Goal: Task Accomplishment & Management: Use online tool/utility

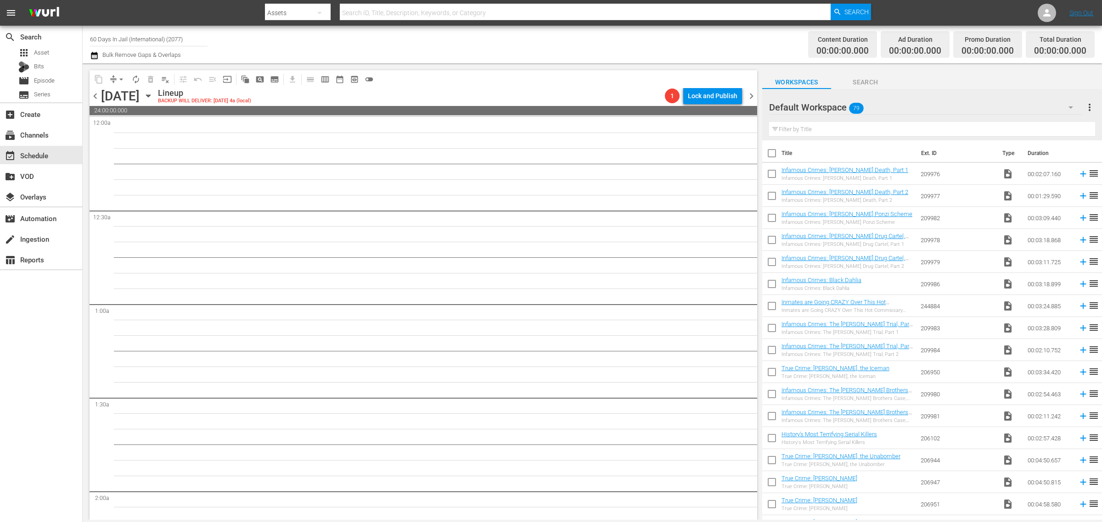
click at [517, 53] on div "Channel Title 60 Days In Jail (International) (2077) Bulk Remove Gaps & Overlaps" at bounding box center [364, 44] width 548 height 33
drag, startPoint x: 190, startPoint y: 40, endPoint x: -264, endPoint y: 6, distance: 454.5
click at [0, 6] on html "menu Search By Assets Search ID, Title, Description, Keywords, or Category Sear…" at bounding box center [551, 261] width 1102 height 522
click at [129, 33] on input "cri" at bounding box center [149, 39] width 118 height 22
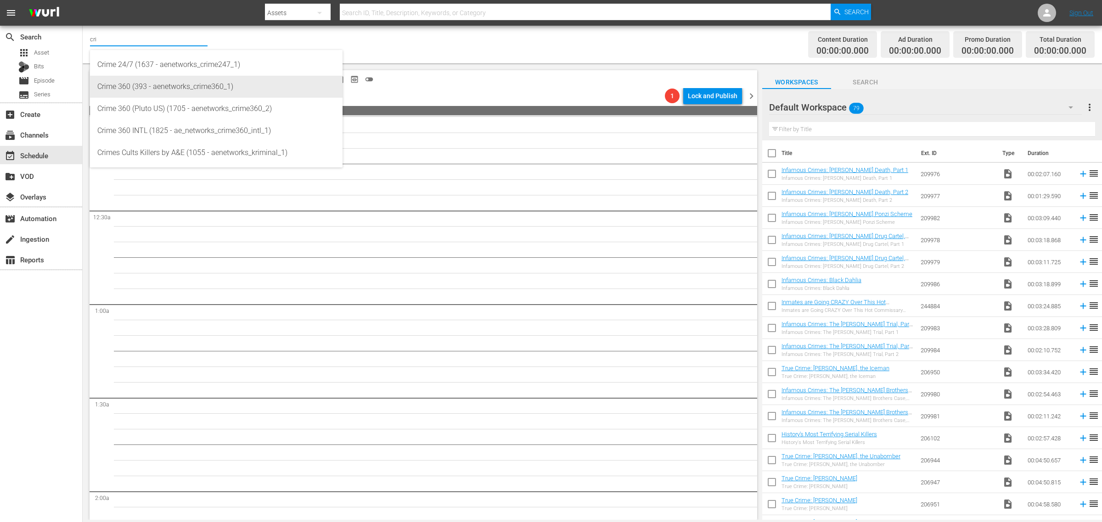
click at [146, 85] on div "Crime 360 (393 - aenetworks_crime360_1)" at bounding box center [216, 87] width 238 height 22
type input "Crime 360 (393 - aenetworks_crime360_1)"
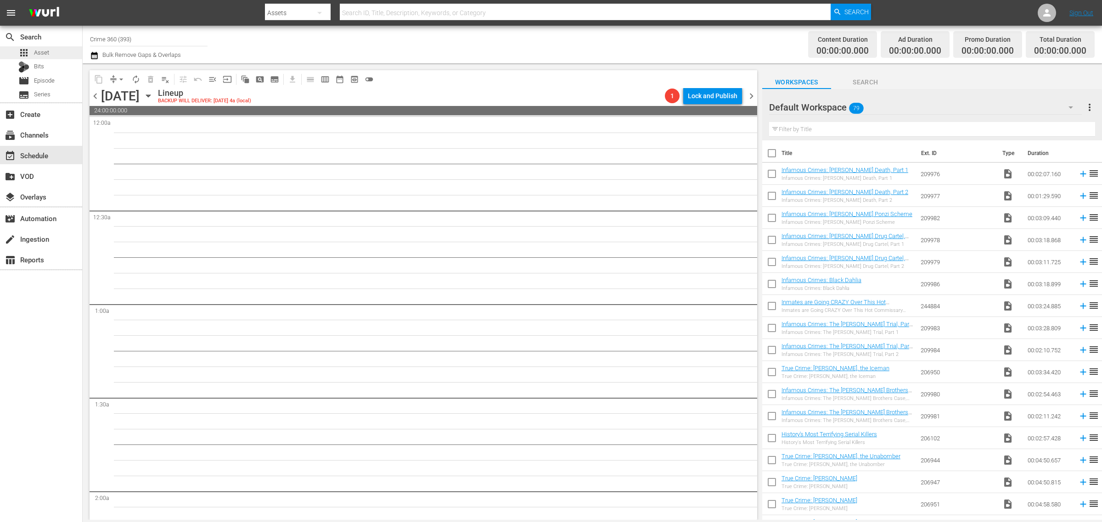
click at [42, 51] on span "Asset" at bounding box center [41, 52] width 15 height 9
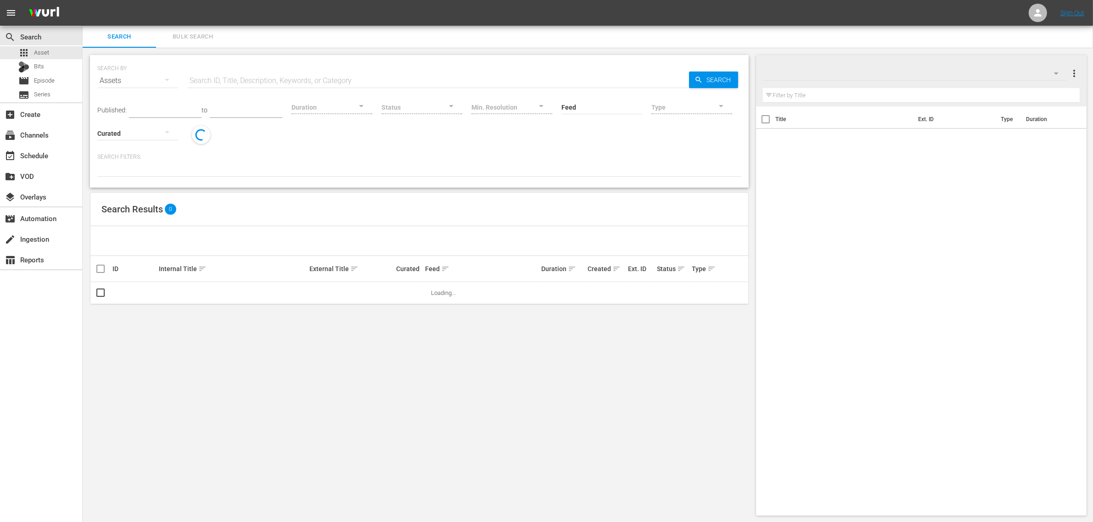
click at [274, 78] on input "text" at bounding box center [438, 81] width 502 height 22
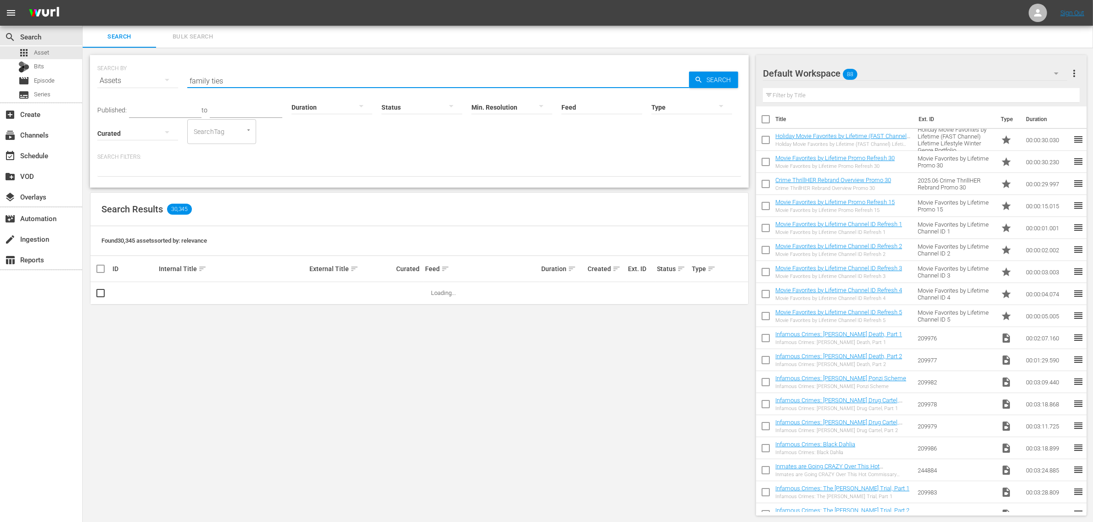
type input "family ties"
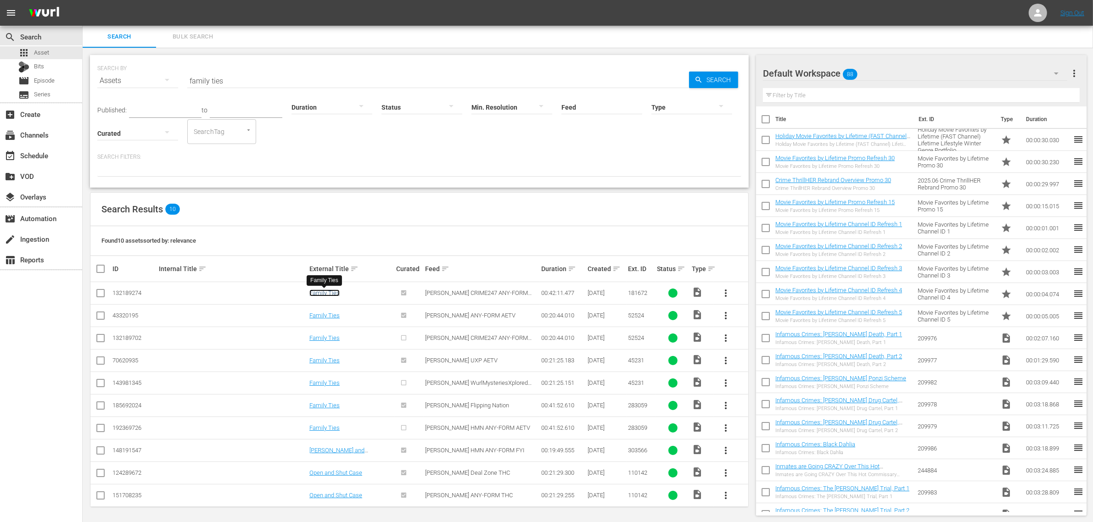
click at [320, 290] on link "Family Ties" at bounding box center [324, 293] width 30 height 7
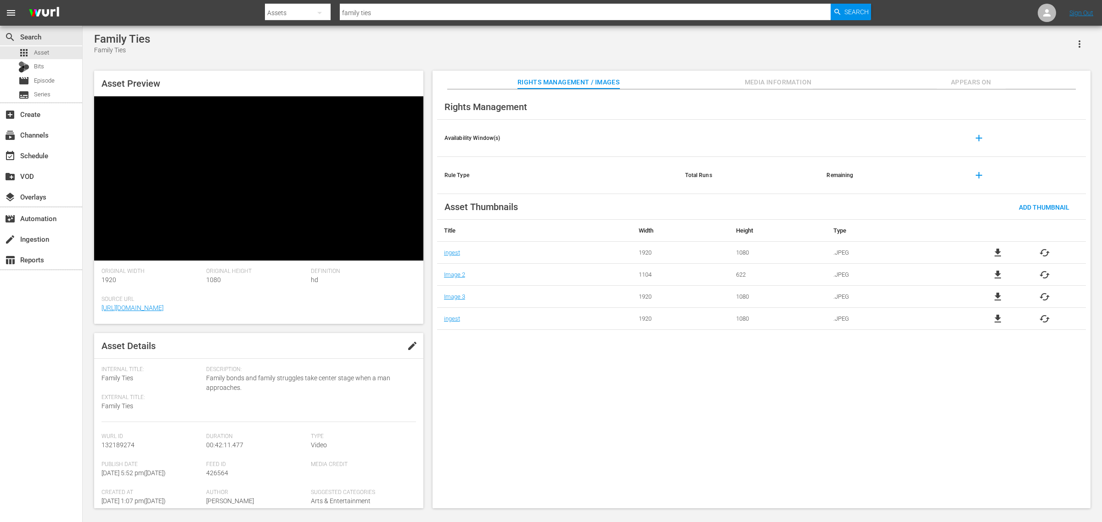
click at [978, 84] on span "Appears On" at bounding box center [971, 82] width 69 height 11
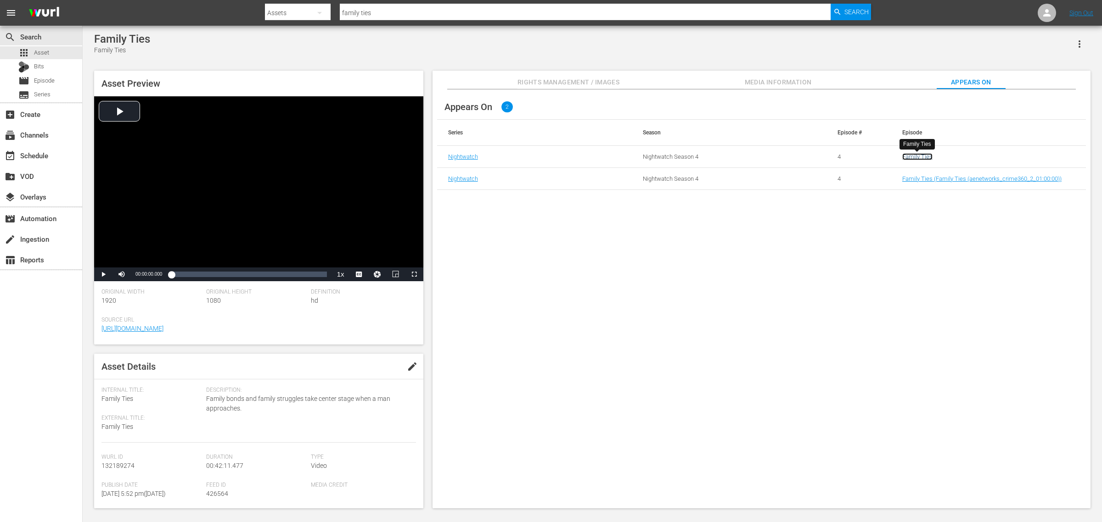
click at [926, 158] on link "Family Ties" at bounding box center [917, 156] width 30 height 7
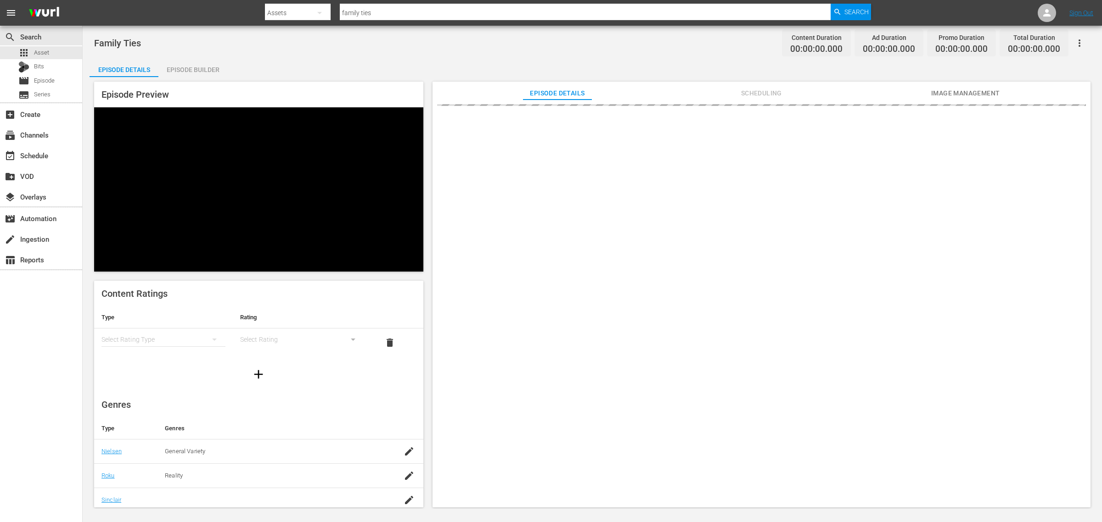
click at [764, 92] on span "Scheduling" at bounding box center [761, 93] width 69 height 11
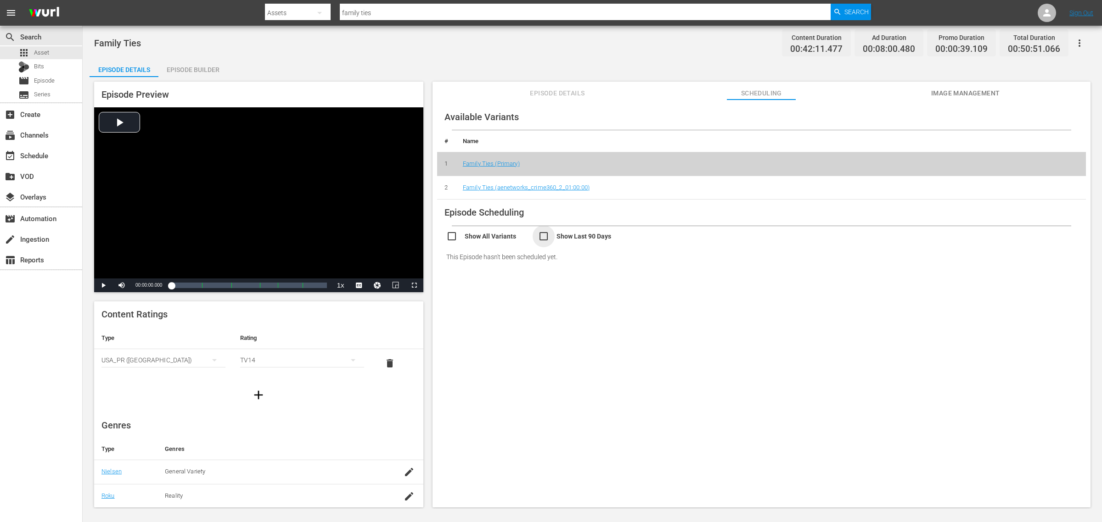
click at [545, 236] on input "checkbox" at bounding box center [584, 237] width 92 height 13
checkbox input "true"
click at [529, 38] on div "Family Ties Content Duration 00:42:11.477 Ad Duration 00:08:00.480 Promo Durati…" at bounding box center [592, 43] width 996 height 21
drag, startPoint x: 446, startPoint y: 242, endPoint x: 460, endPoint y: 264, distance: 26.4
click at [446, 242] on input "checkbox" at bounding box center [492, 239] width 92 height 13
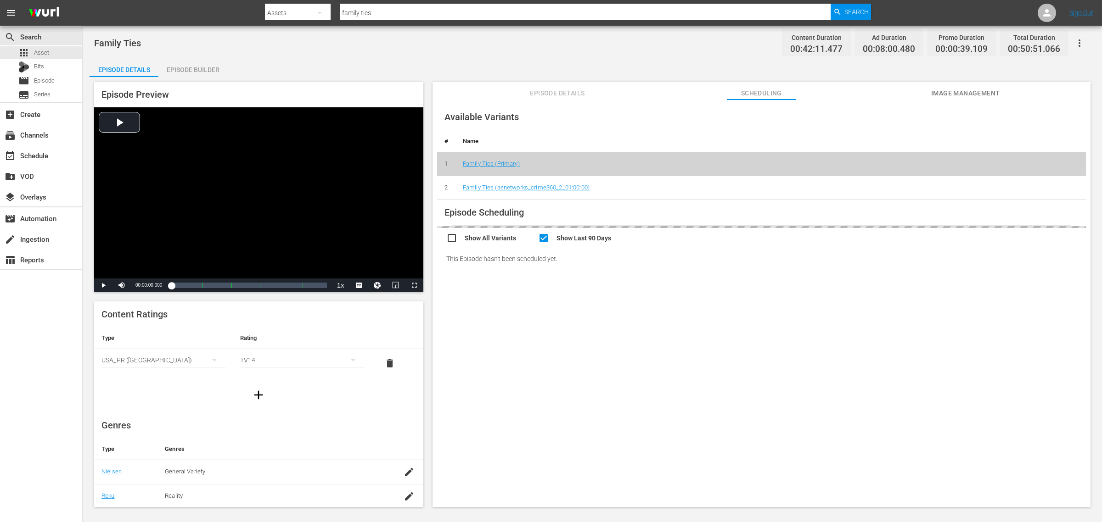
checkbox input "true"
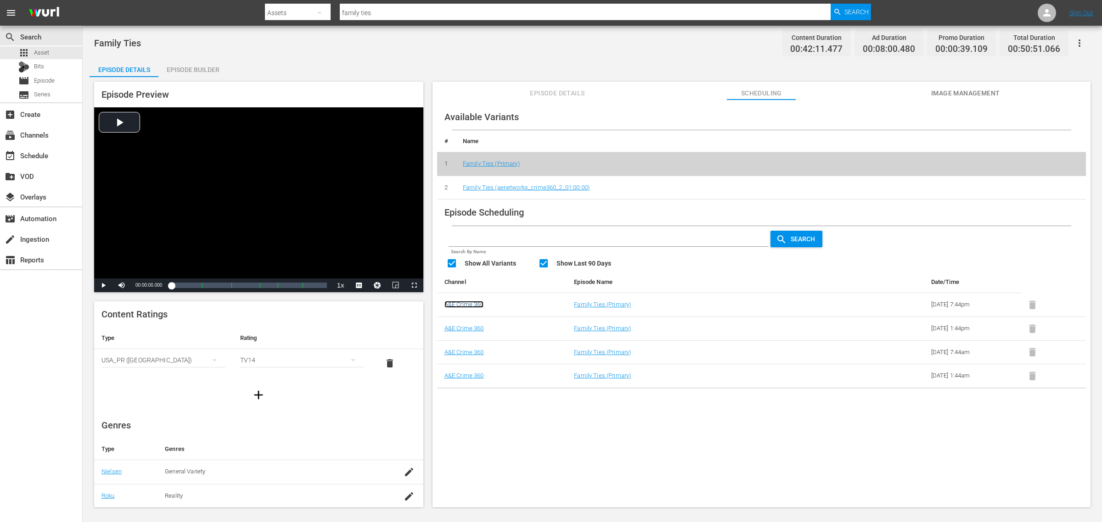
click at [472, 308] on link "A&E Crime 360" at bounding box center [463, 304] width 39 height 7
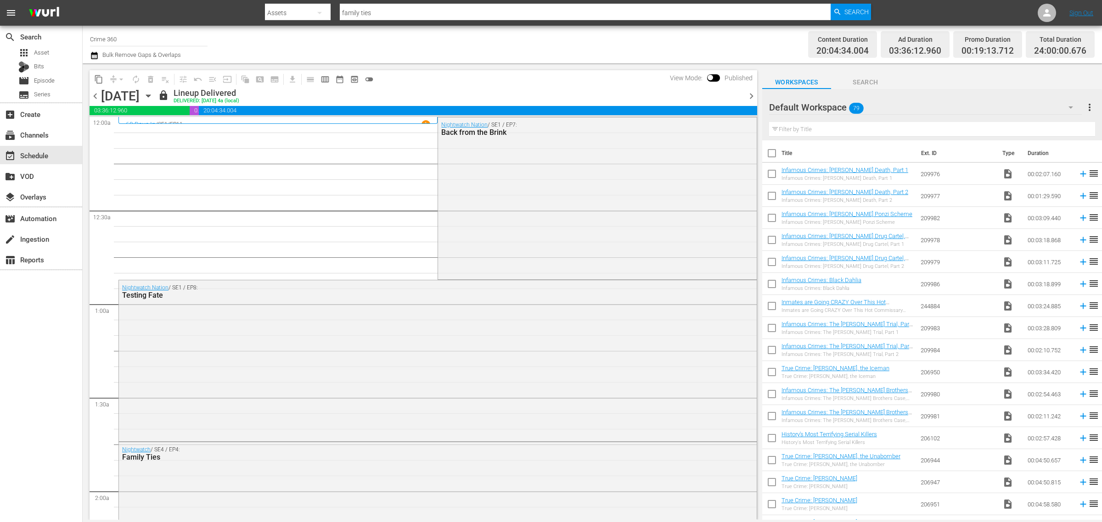
click at [577, 40] on div "Channel Title Crime 360 Bulk Remove Gaps & Overlaps" at bounding box center [364, 44] width 548 height 33
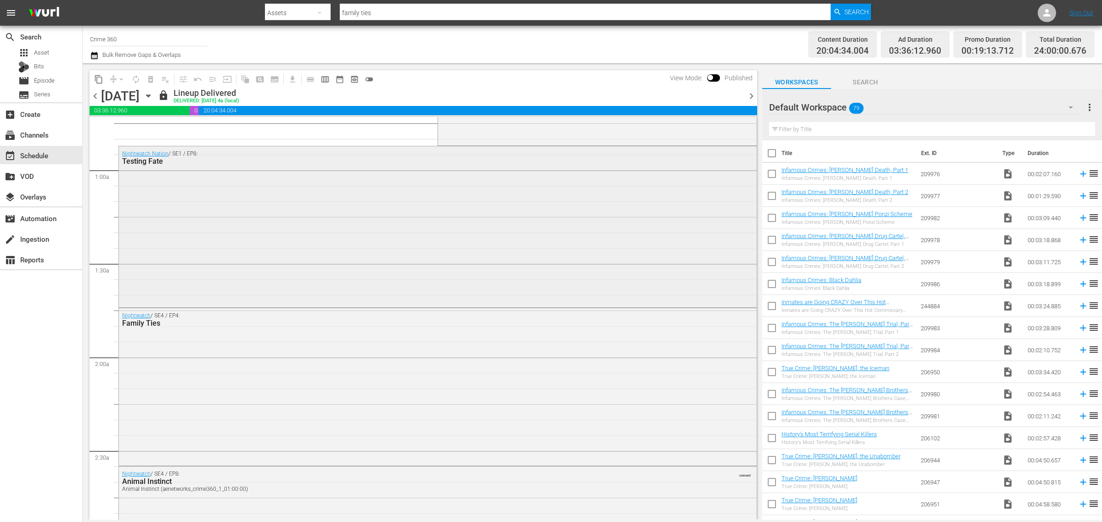
scroll to position [230, 0]
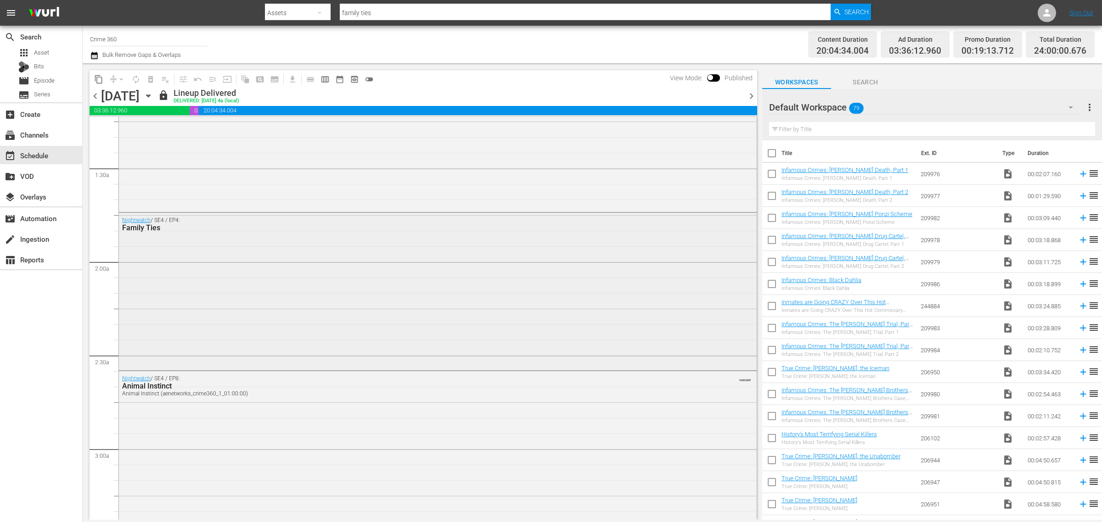
click at [202, 297] on div "Nightwatch / SE4 / EP4: Family Ties" at bounding box center [438, 291] width 638 height 156
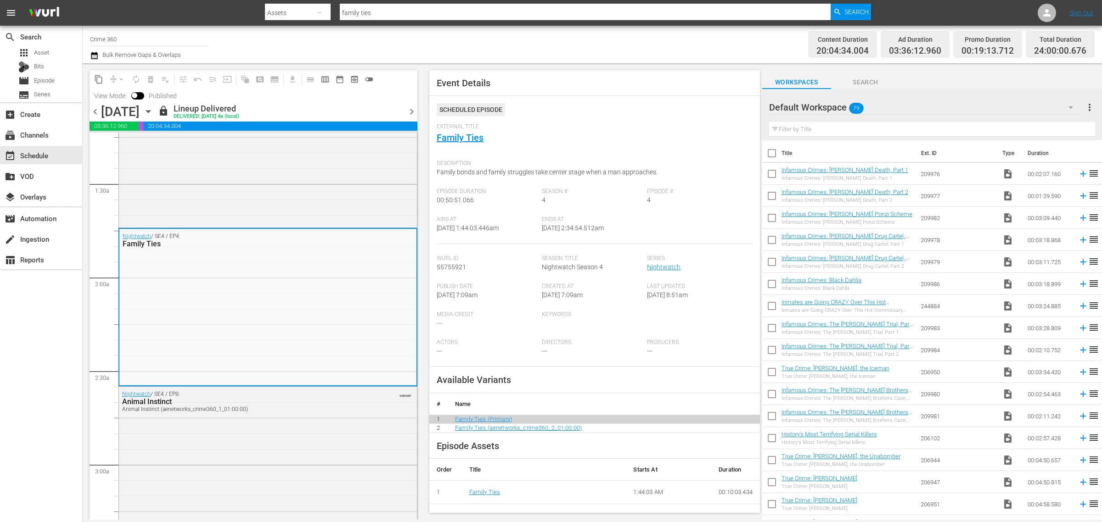
drag, startPoint x: 121, startPoint y: 36, endPoint x: -234, endPoint y: -6, distance: 357.3
click at [0, 0] on html "menu Search By Assets Search ID, Title, Description, Keywords, or Category fami…" at bounding box center [551, 261] width 1102 height 522
click at [122, 39] on input "wit" at bounding box center [149, 39] width 118 height 22
click at [118, 36] on input "wit" at bounding box center [149, 39] width 118 height 22
click at [124, 58] on div "Witness to Justice (1687 - aenetworks_witnesstojustice_1)" at bounding box center [216, 65] width 238 height 22
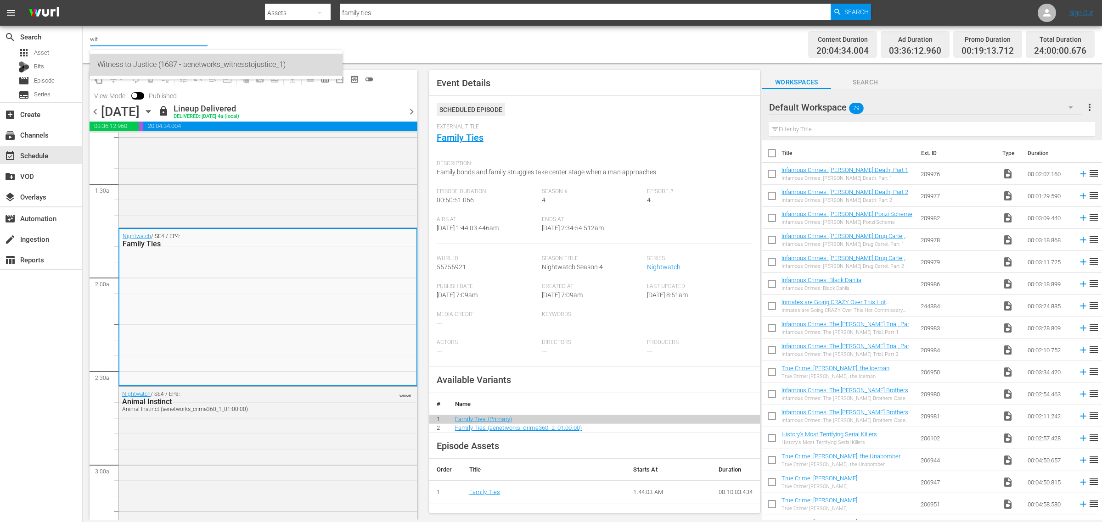
type input "Witness to Justice (1687 - aenetworks_witnesstojustice_1)"
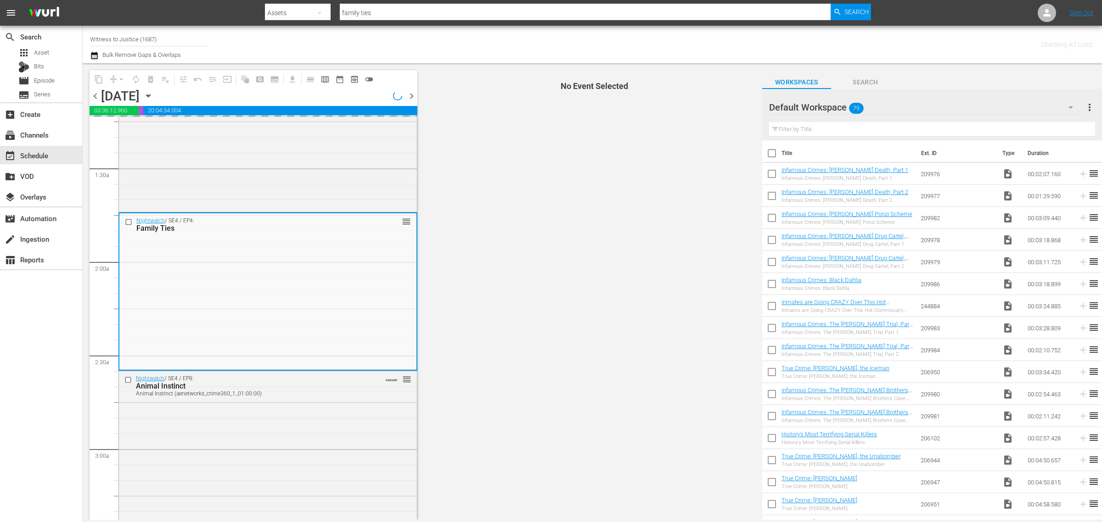
click at [153, 95] on icon "button" at bounding box center [148, 96] width 10 height 10
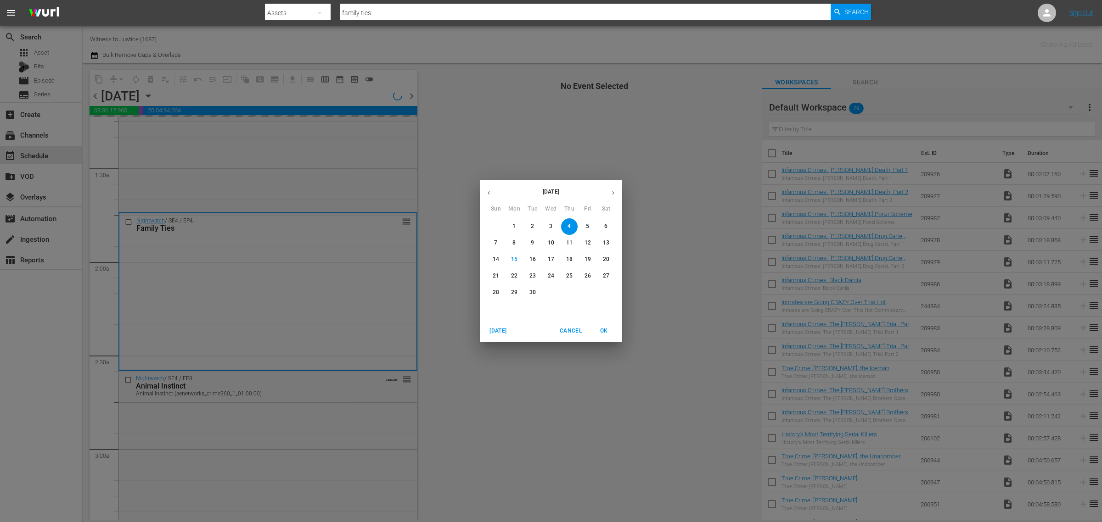
click at [530, 278] on p "23" at bounding box center [532, 276] width 6 height 8
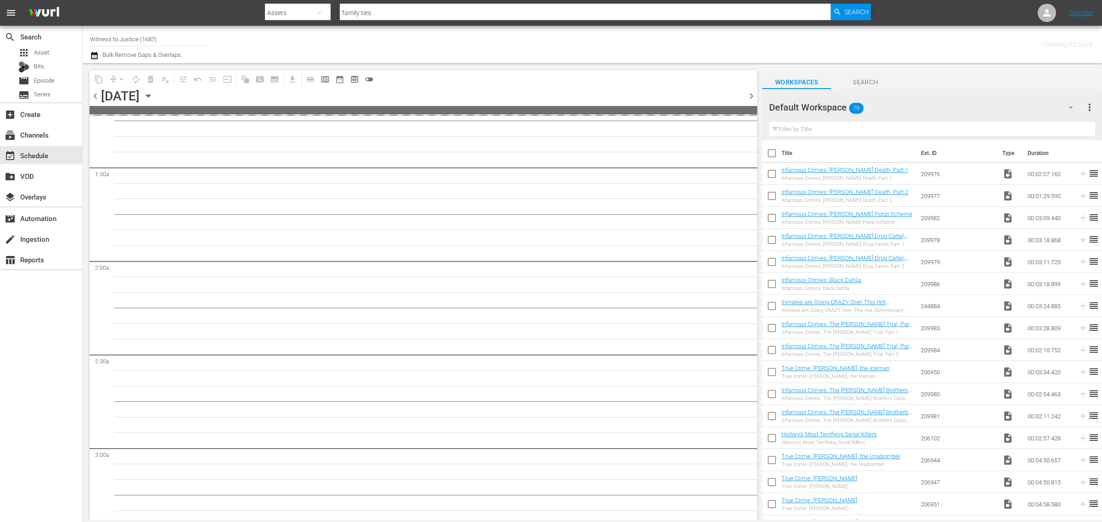
scroll to position [260, 0]
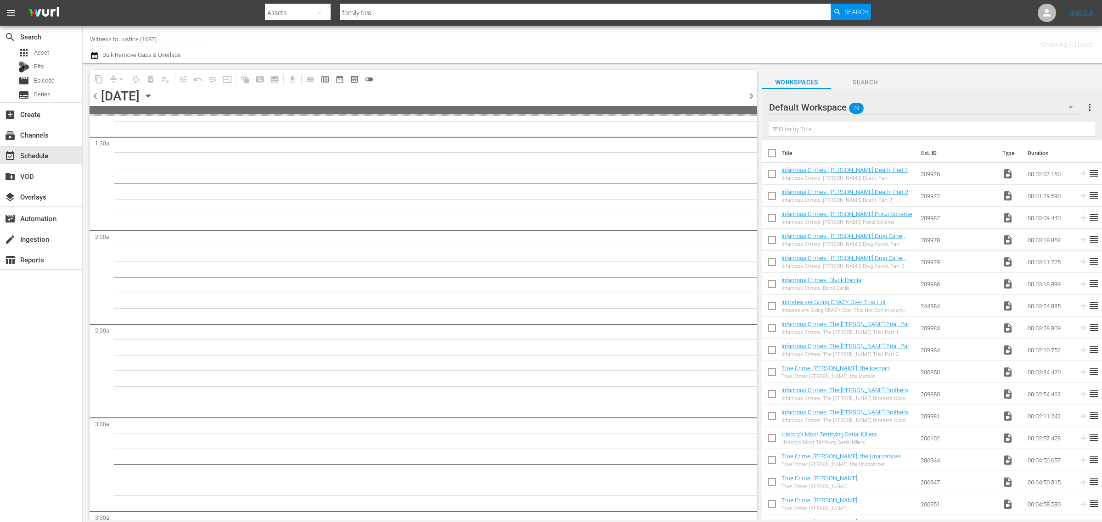
click at [496, 41] on div "Channel Title Witness to Justice (1687) Bulk Remove Gaps & Overlaps" at bounding box center [364, 44] width 548 height 33
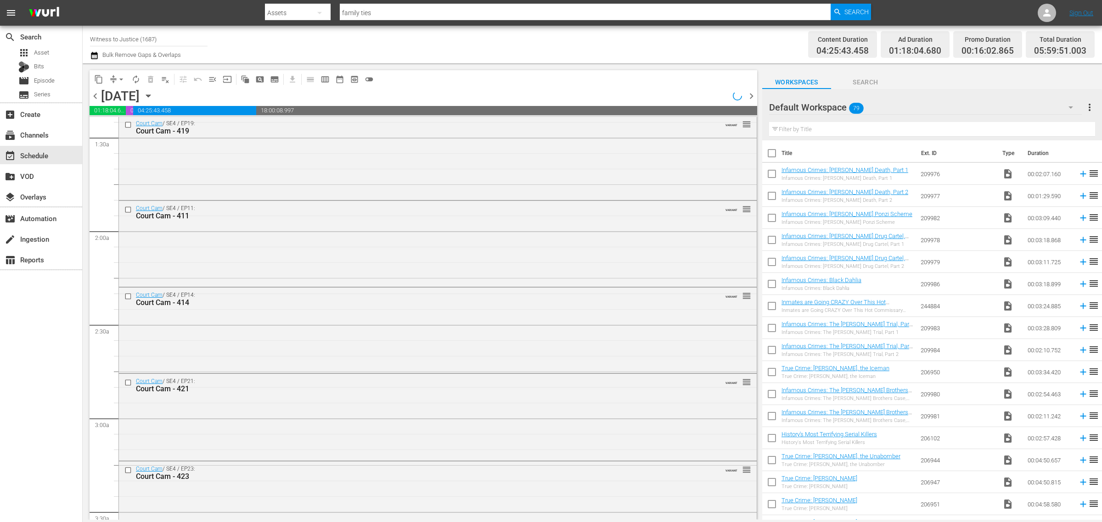
scroll to position [230, 0]
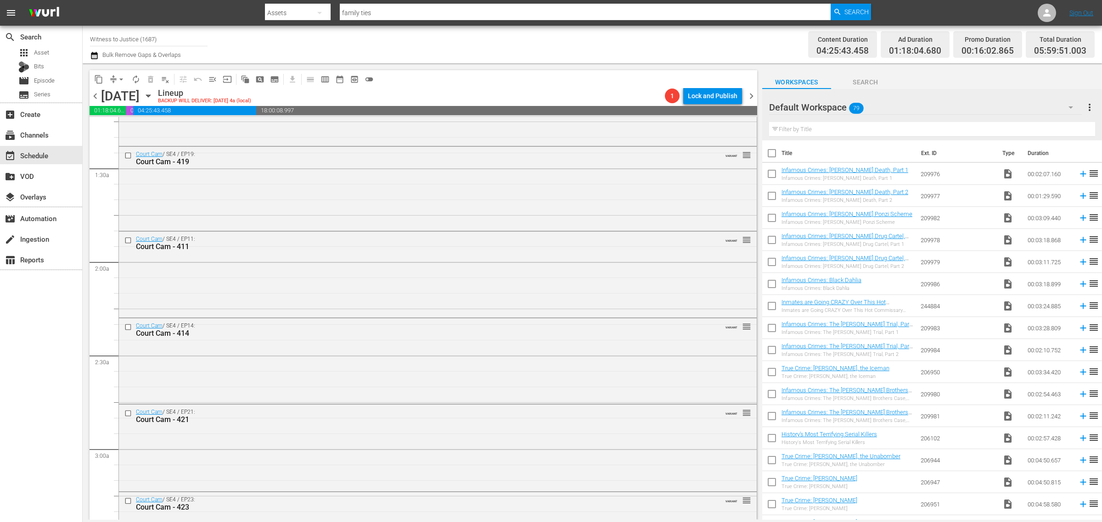
click at [752, 91] on span "chevron_right" at bounding box center [751, 95] width 11 height 11
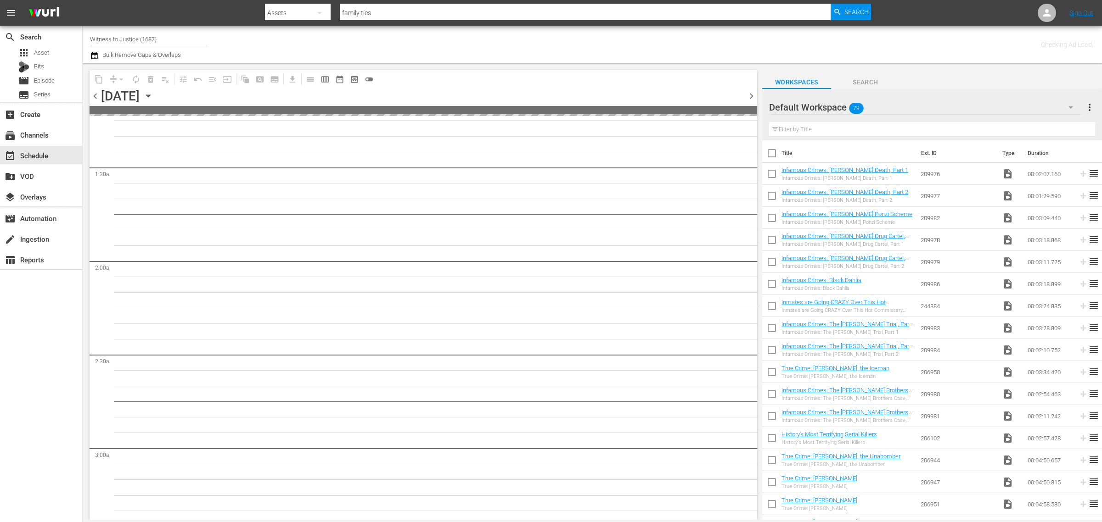
scroll to position [260, 0]
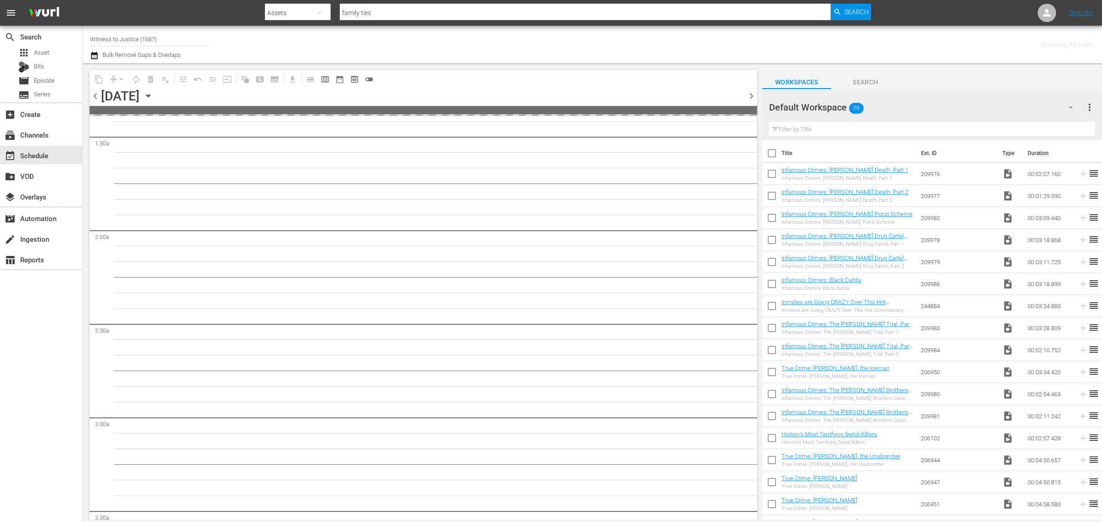
click at [458, 42] on div "Channel Title Witness to Justice (1687) Bulk Remove Gaps & Overlaps" at bounding box center [364, 44] width 548 height 33
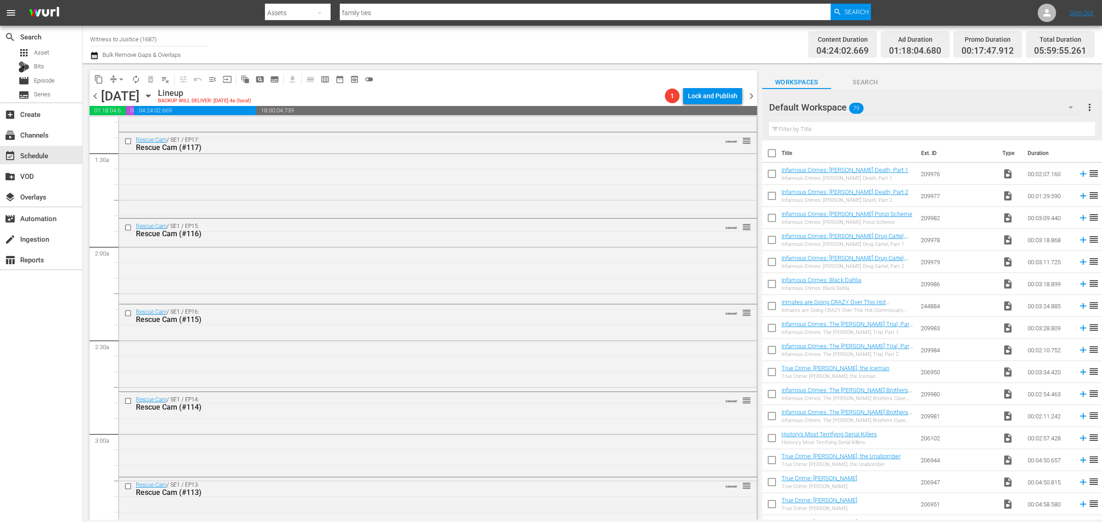
click at [627, 39] on div "Channel Title Witness to Justice (1687) Bulk Remove Gaps & Overlaps" at bounding box center [364, 44] width 548 height 33
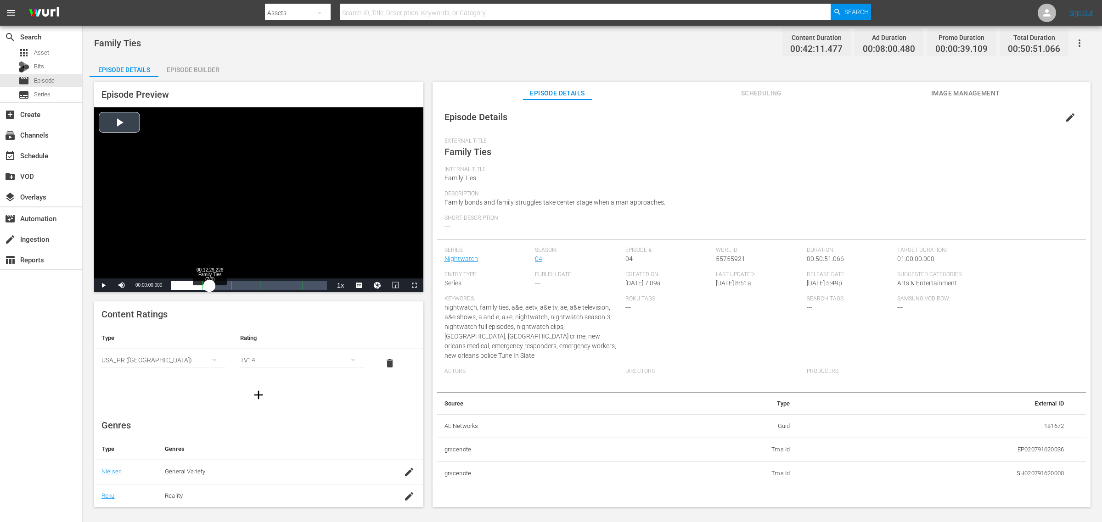
click at [209, 287] on div "Loaded : 0.23% 00:12:29.226 Family Ties (2/6) 00:00:00.000 [GEOGRAPHIC_DATA] 1:…" at bounding box center [248, 285] width 155 height 9
click at [122, 286] on span "Video Player" at bounding box center [122, 286] width 0 height 0
click at [210, 288] on div "00:10:29.596" at bounding box center [190, 285] width 39 height 9
click at [216, 287] on div "00:12:41.184" at bounding box center [193, 285] width 45 height 9
click at [223, 286] on div "00:14:47.352" at bounding box center [196, 285] width 51 height 9
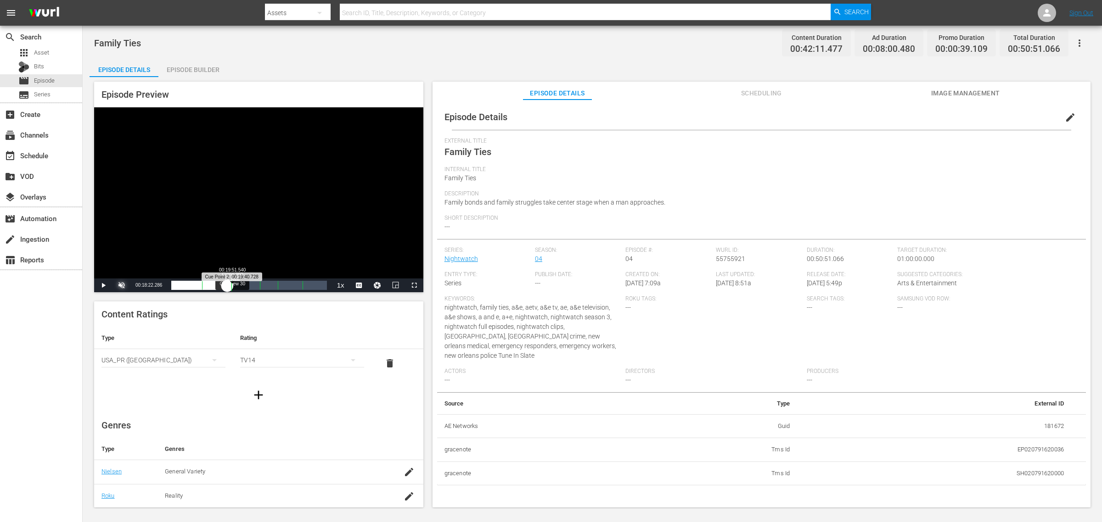
click at [232, 285] on div "Progress Bar" at bounding box center [231, 286] width 0 height 12
click at [414, 286] on span "Video Player" at bounding box center [414, 286] width 0 height 0
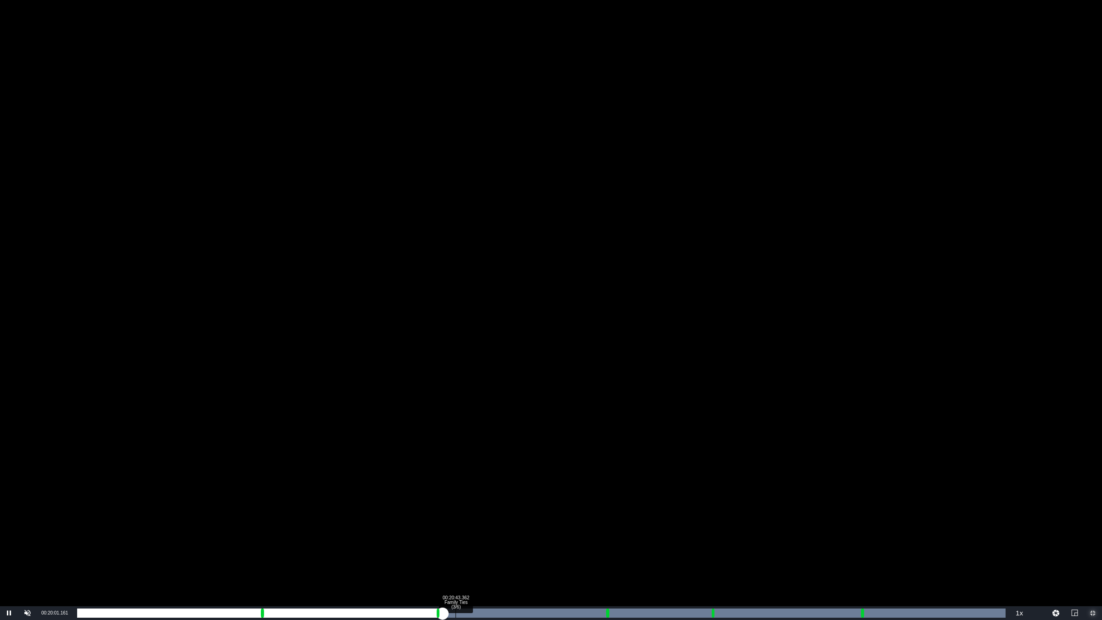
click at [455, 418] on div "Loaded : 100.00% 00:20:43.362 Family Ties (3/6) 00:00:20.440 Cue Point 2: 00:19…" at bounding box center [541, 612] width 928 height 9
click at [470, 418] on div "Loaded : 44.37% 00:21:30.139 Family Ties (3/6) 00:18:12.888 [GEOGRAPHIC_DATA] 2…" at bounding box center [541, 612] width 928 height 9
click at [488, 418] on div "00:22:30.496 Family Ties (3/6)" at bounding box center [488, 612] width 0 height 9
click at [500, 418] on div "Loaded : 47.45% 00:23:11.237 Family Ties (3/6) 00:19:58.005 [GEOGRAPHIC_DATA] 2…" at bounding box center [541, 612] width 928 height 9
click at [521, 418] on div "Loaded : 49.35% 00:24:17.630 Family Ties (3/6) 00:20:38.249 Cue Point 2: 00:19:…" at bounding box center [541, 612] width 928 height 9
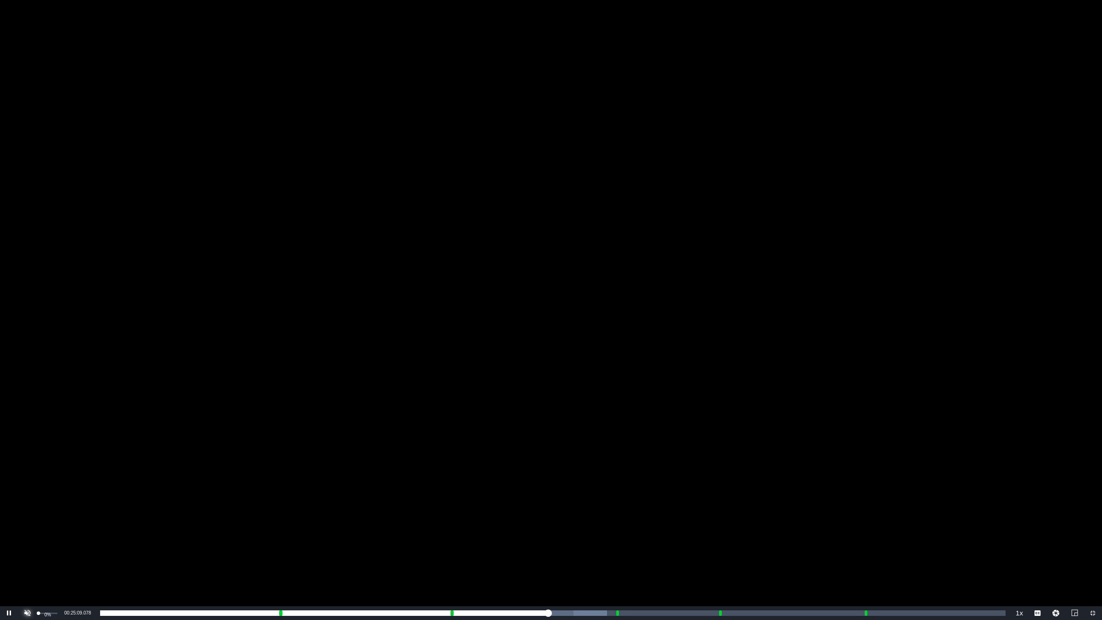
click at [28, 418] on span "Video Player" at bounding box center [28, 613] width 0 height 0
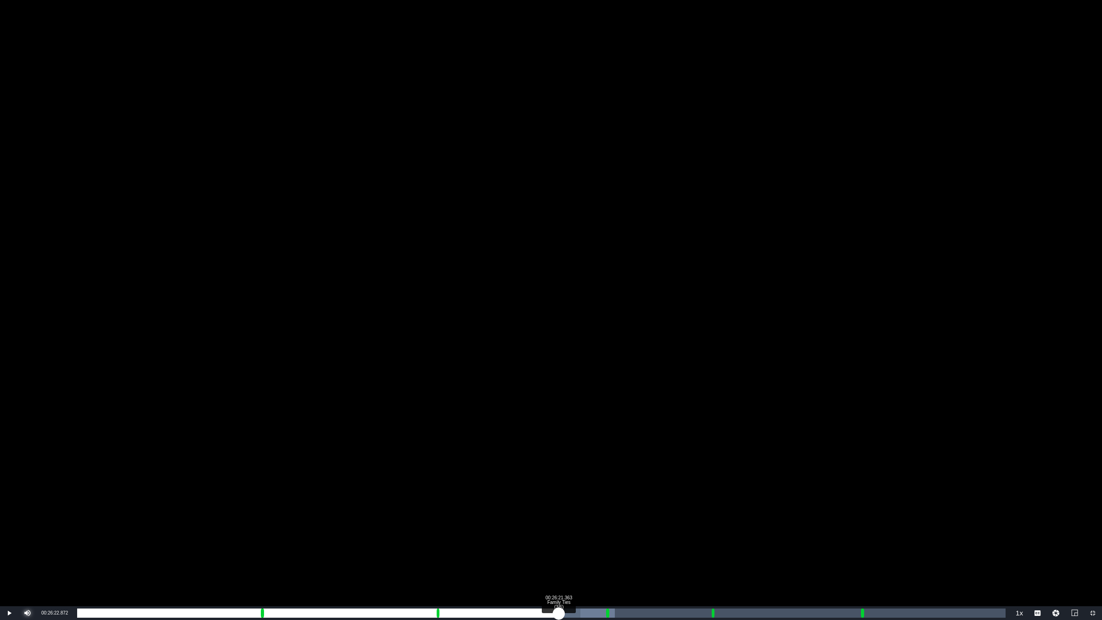
click at [559, 418] on div "Loaded : 57.89% 00:26:21.363 Family Ties (3/6) 00:23:22.896 Cue Point 3: 00:28:…" at bounding box center [541, 612] width 928 height 9
click at [567, 418] on div "Loaded : 57.89% 00:26:50.033 Family Ties (3/6) 00:23:49.117 Cue Point 3: 00:28:…" at bounding box center [541, 612] width 928 height 9
click at [577, 418] on div "Loaded : 57.89% 00:27:17.194 Family Ties (3/6) 00:24:16.362 Cue Point 3: 00:28:…" at bounding box center [541, 612] width 928 height 9
click at [648, 418] on div "Loaded : 60.74% 00:31:14.096 Family Ties (4/6) 00:25:04.911 Cue Point 3: 00:28:…" at bounding box center [541, 612] width 928 height 9
click at [662, 418] on div "00:32:02.382 Family Ties (4/6)" at bounding box center [662, 612] width 0 height 9
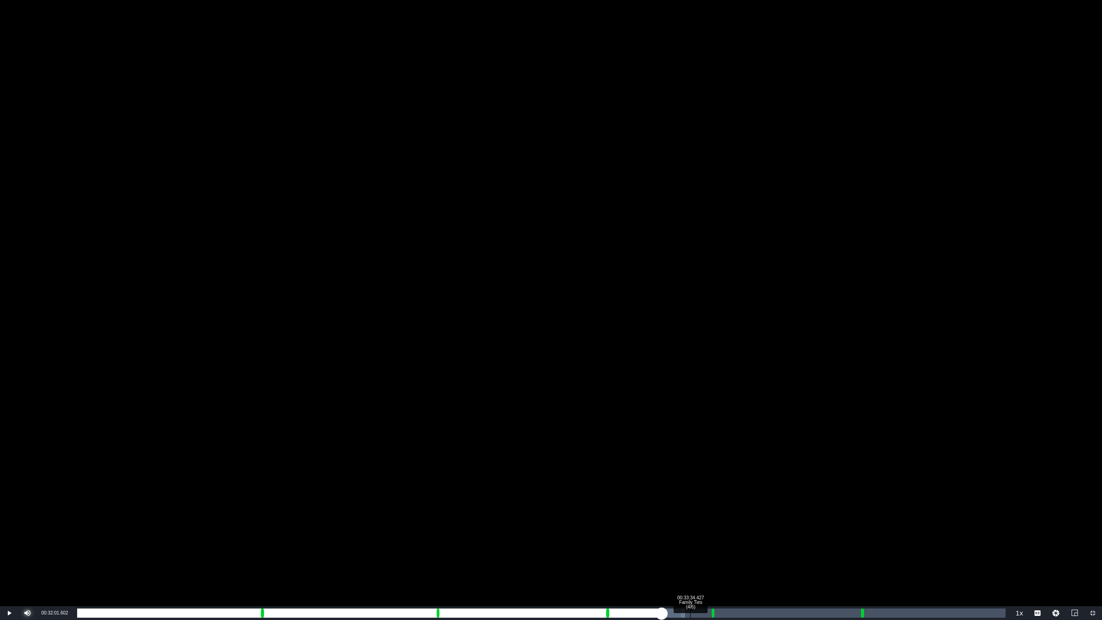
click at [690, 418] on div "00:33:34.427 Family Ties (4/6)" at bounding box center [690, 612] width 0 height 9
click at [702, 418] on div "Loaded : 70.23% 00:34:15.169 Family Ties (4/6) 00:29:03.158 Cue Point 3: 00:28:…" at bounding box center [541, 612] width 928 height 9
click at [752, 418] on div "00:36:56.625 Family Ties (5/6)" at bounding box center [752, 612] width 0 height 9
click at [770, 418] on div "00:37:56.982 Family Ties (5/6)" at bounding box center [770, 612] width 0 height 9
click at [781, 418] on div "00:38:34.705 Family Ties (5/6)" at bounding box center [781, 612] width 0 height 9
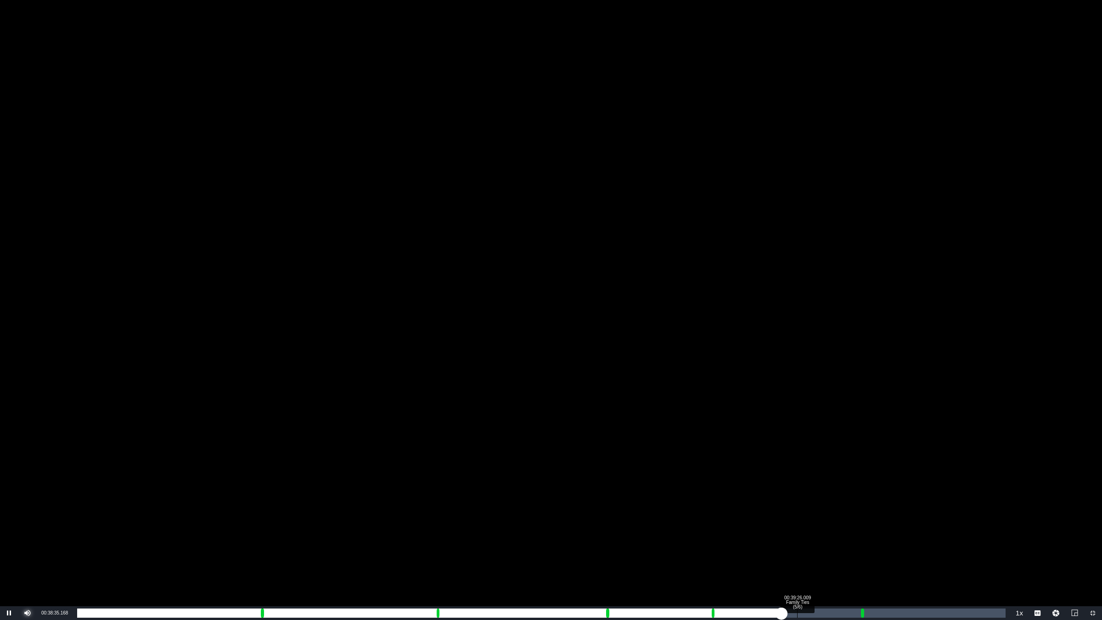
click at [797, 418] on div "Loaded : 75.91% 00:39:26.009 Family Ties (5/6) 00:31:55.914 [GEOGRAPHIC_DATA] 4…" at bounding box center [541, 612] width 928 height 9
click at [819, 418] on div "00:40:36.929 Family Ties (5/6)" at bounding box center [819, 612] width 0 height 9
click at [837, 418] on div "Loaded : 81.38% 00:41:35.778 Family Ties (5/6) 00:33:59.427 Cue Point 4: 00:34:…" at bounding box center [541, 612] width 928 height 9
click at [853, 418] on div "Loaded : 83.51% 00:42:27.081 Family Ties (5/6) 00:34:57.880 Cue Point 4: 00:34:…" at bounding box center [541, 612] width 928 height 9
click at [881, 418] on div "Loaded : 86.36% 00:44:59.484 Family Ties (6/6) 00:35:52.480 Cue Point 5: 00:42:…" at bounding box center [541, 612] width 928 height 9
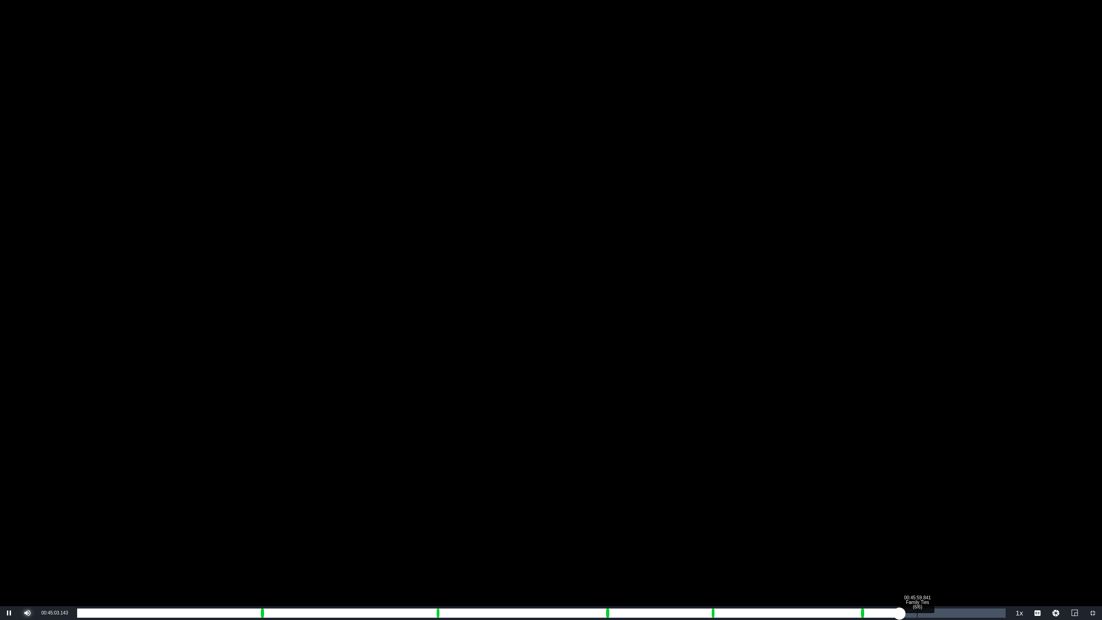
click at [881, 418] on div "Loaded : 87.55% 00:45:59.841 Family Ties (6/6) 00:36:23.597 Cue Point 5: 00:42:…" at bounding box center [541, 612] width 928 height 9
click at [881, 418] on div "Loaded : 88.50% 00:46:42.091 Family Ties (6/6) 00:37:17.999 Cue Point 5: 00:42:…" at bounding box center [541, 612] width 928 height 9
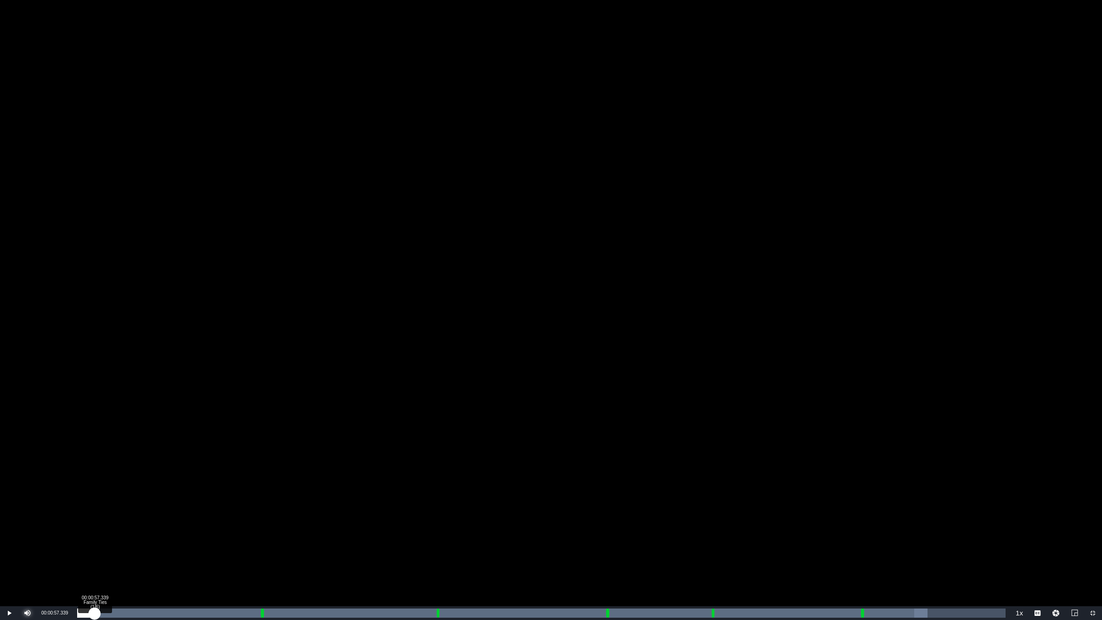
click at [95, 418] on div "Loaded : 91.58% 00:00:57.339 Family Ties (1/6) 00:38:10.455 Cue Point 5: 00:42:…" at bounding box center [541, 612] width 928 height 9
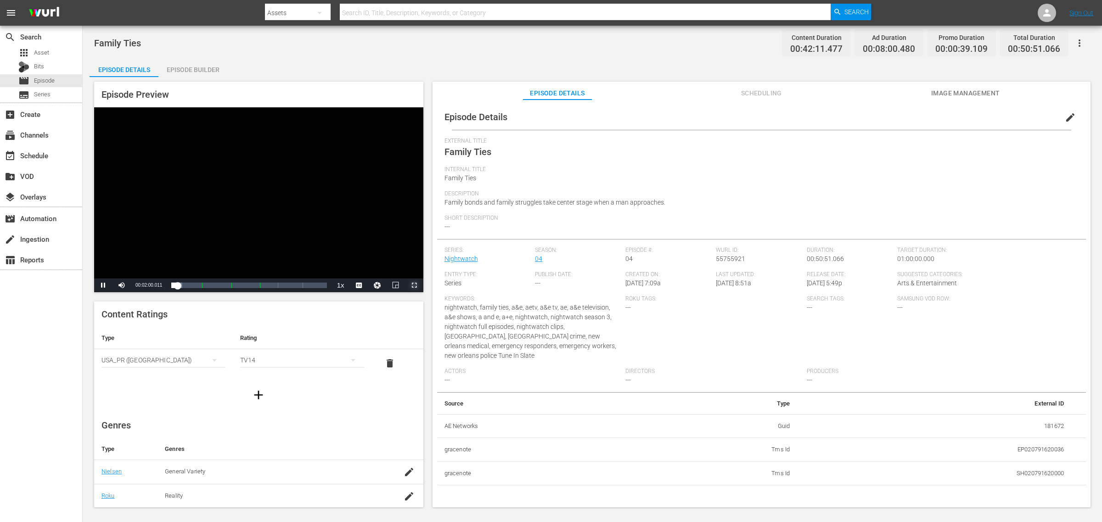
click at [414, 286] on span "Video Player" at bounding box center [414, 286] width 0 height 0
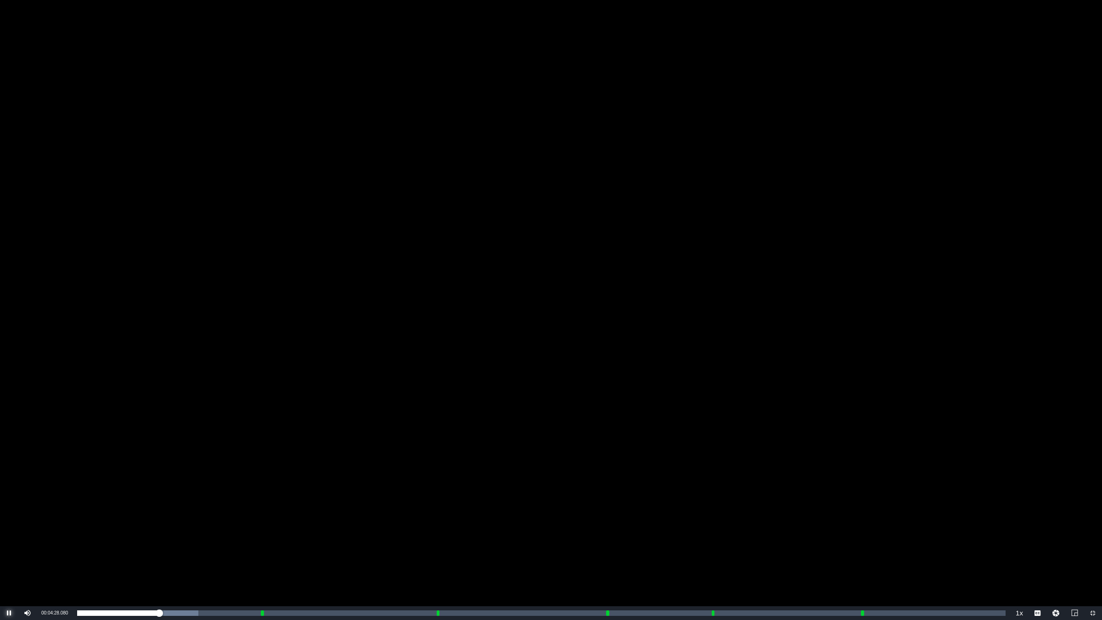
click at [9, 418] on span "Video Player" at bounding box center [9, 613] width 0 height 0
click at [260, 301] on div "Video Player" at bounding box center [551, 302] width 1102 height 605
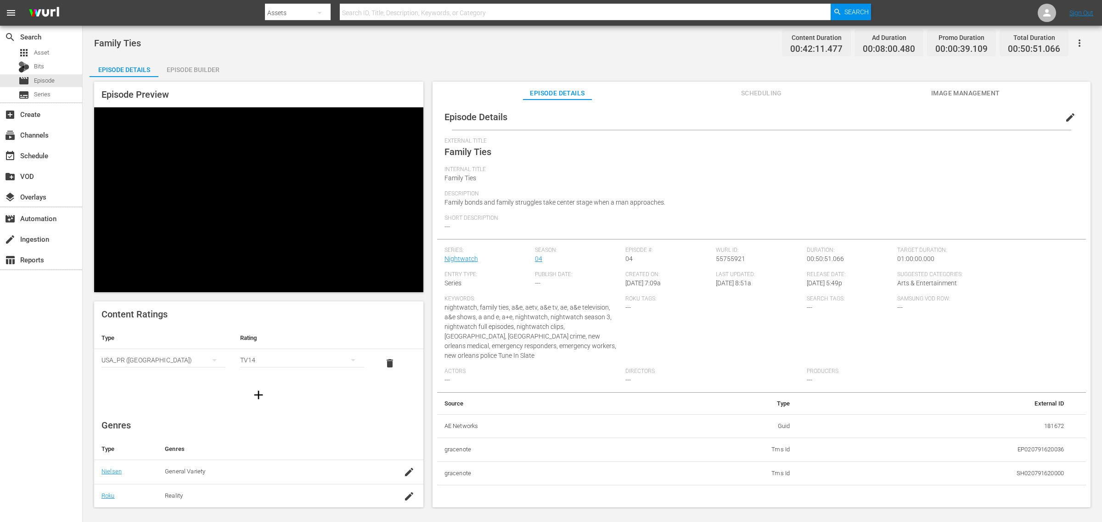
click at [588, 53] on div "Family Ties Content Duration 00:42:11.477 Ad Duration 00:08:00.480 Promo Durati…" at bounding box center [592, 43] width 996 height 21
click at [304, 175] on div "Video Player" at bounding box center [258, 192] width 329 height 171
click at [523, 55] on div "Family Ties Content Duration 00:42:11.477 Ad Duration 00:08:00.480 Promo Durati…" at bounding box center [592, 267] width 1019 height 483
click at [173, 216] on div "Video Player" at bounding box center [258, 192] width 329 height 171
click at [641, 54] on div "Family Ties Content Duration 00:42:11.477 Ad Duration 00:08:00.480 Promo Durati…" at bounding box center [592, 267] width 1019 height 483
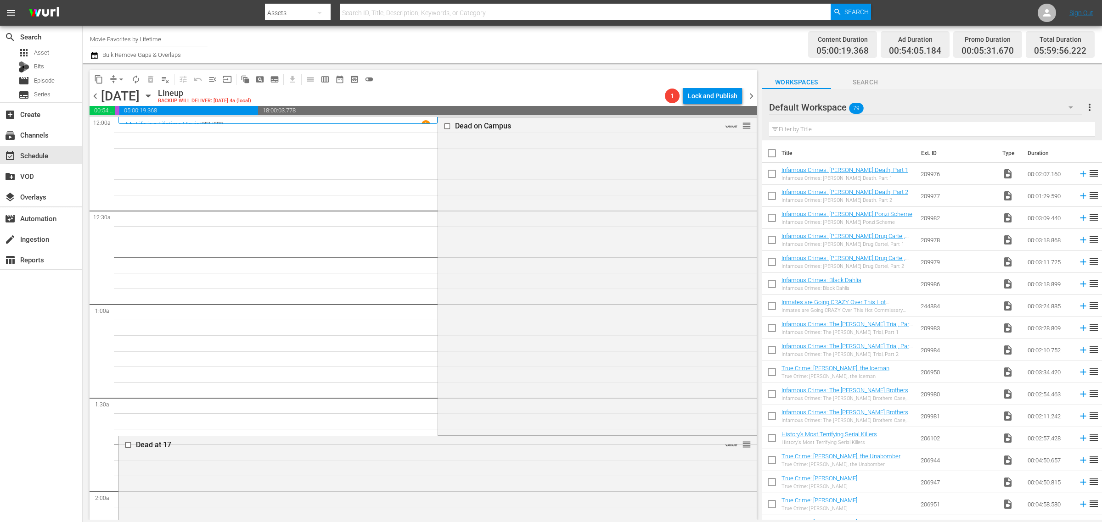
click at [460, 48] on div "Channel Title Movie Favorites by Lifetime Bulk Remove Gaps & Overlaps" at bounding box center [364, 44] width 548 height 33
click at [752, 96] on span "chevron_right" at bounding box center [751, 95] width 11 height 11
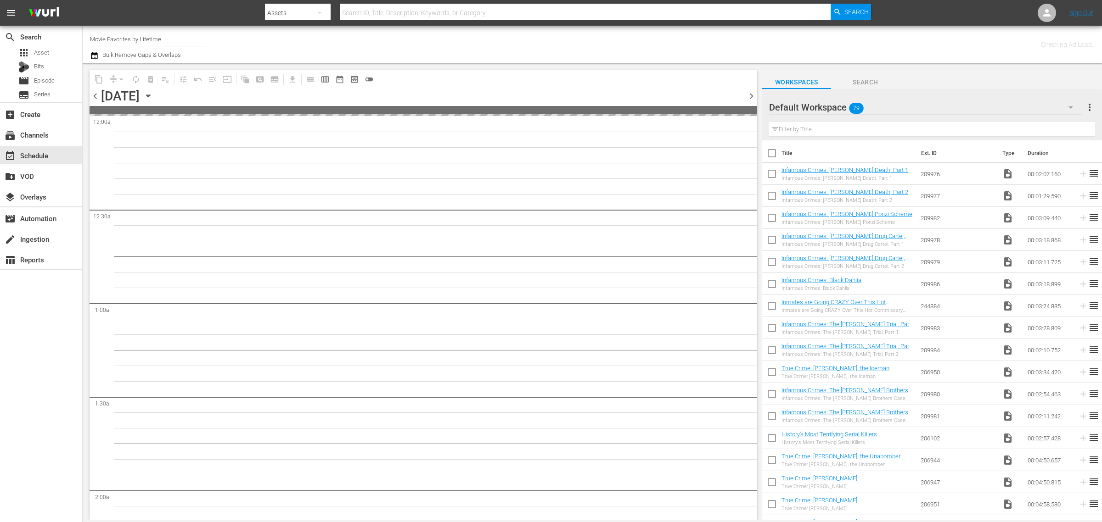
click at [546, 44] on div "Channel Title Movie Favorites by Lifetime Bulk Remove Gaps & Overlaps" at bounding box center [364, 44] width 548 height 33
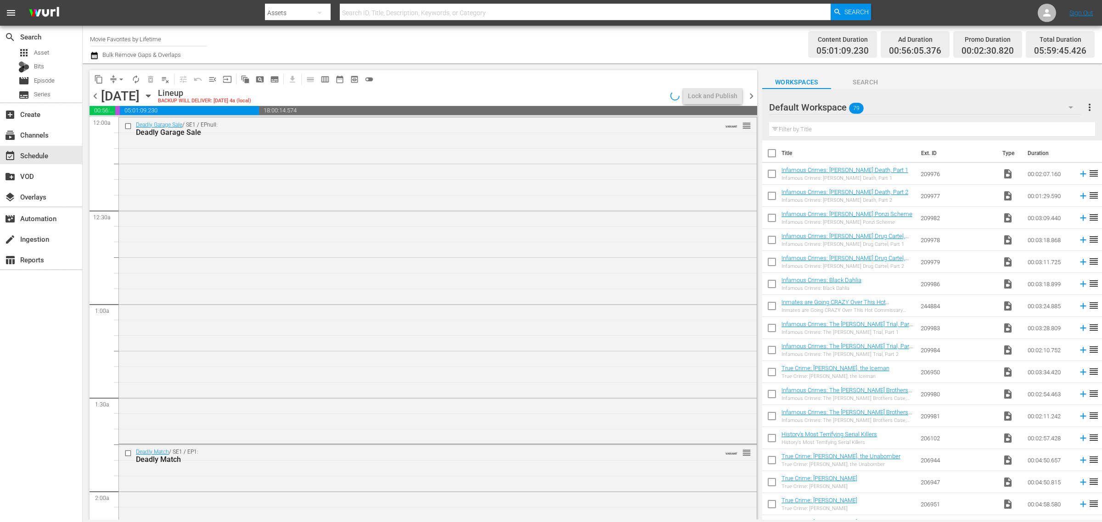
click at [547, 33] on div "Channel Title Movie Favorites by Lifetime Bulk Remove Gaps & Overlaps" at bounding box center [364, 44] width 548 height 33
drag, startPoint x: 152, startPoint y: 40, endPoint x: -336, endPoint y: -4, distance: 489.6
click at [0, 0] on html "menu Search By Assets Search ID, Title, Description, Keywords, or Category Sear…" at bounding box center [551, 261] width 1102 height 522
type input "w"
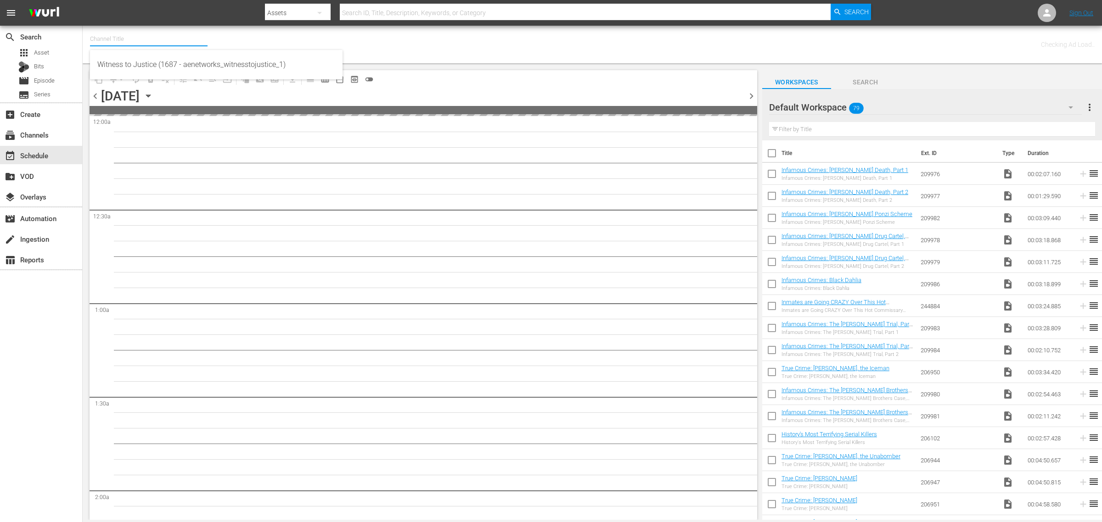
click at [517, 44] on div "Channel Title Bulk Remove Gaps & Overlaps" at bounding box center [364, 44] width 548 height 33
click at [93, 96] on span "chevron_left" at bounding box center [95, 95] width 11 height 11
click at [550, 35] on div "Channel Title Bulk Remove Gaps & Overlaps" at bounding box center [364, 44] width 548 height 33
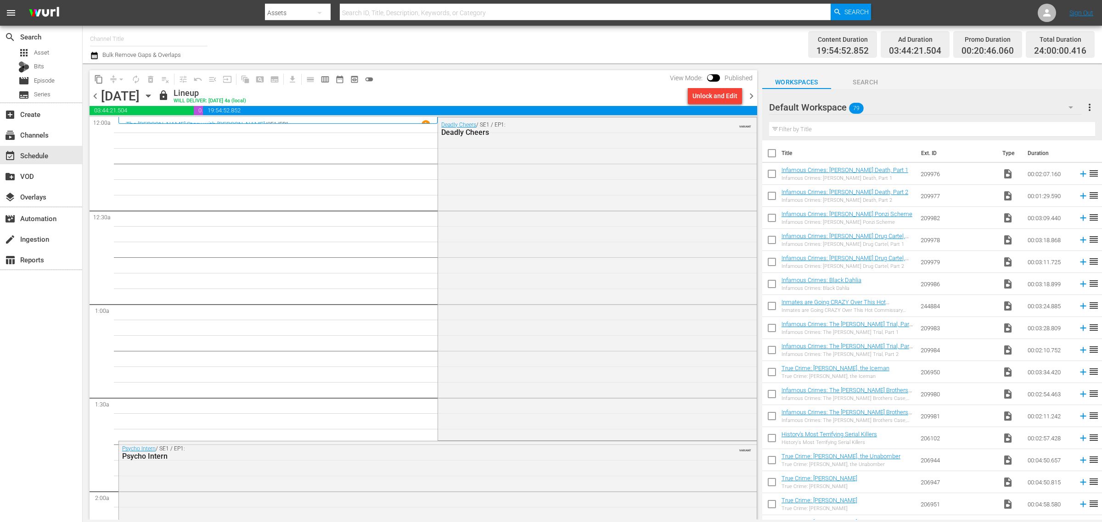
click at [162, 39] on input "text" at bounding box center [149, 39] width 118 height 22
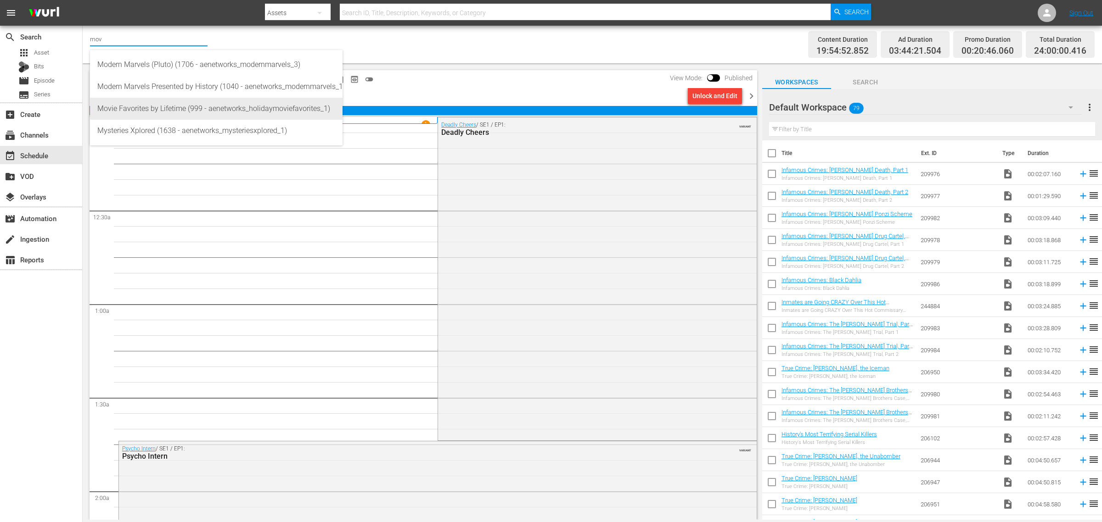
click at [131, 104] on div "Movie Favorites by Lifetime (999 - aenetworks_holidaymoviefavorites_1)" at bounding box center [216, 109] width 238 height 22
type input "Movie Favorites by Lifetime (999 - aenetworks_holidaymoviefavorites_1)"
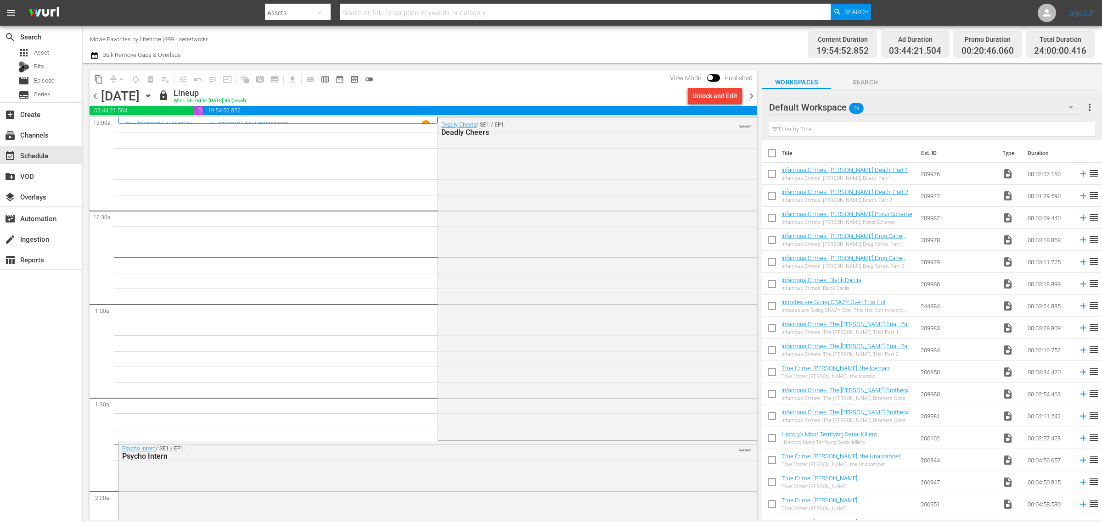
click at [751, 95] on span "chevron_right" at bounding box center [751, 95] width 11 height 11
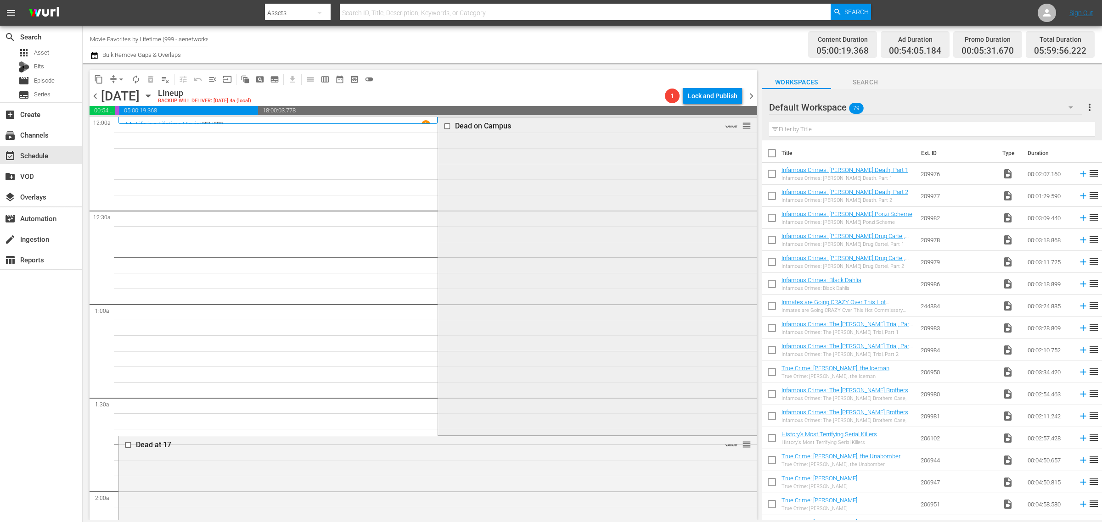
click at [492, 271] on div "Dead on Campus VARIANT reorder" at bounding box center [597, 276] width 318 height 316
